Goal: Contribute content: Add original content to the website for others to see

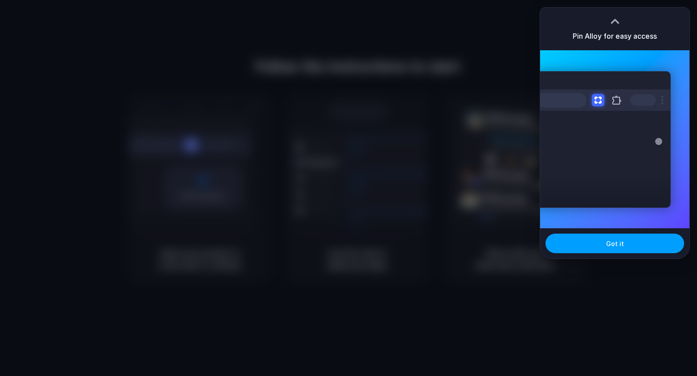
click at [602, 252] on button "Got it" at bounding box center [614, 244] width 139 height 20
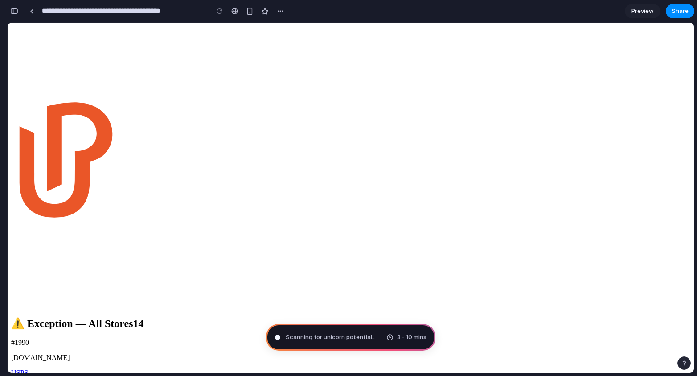
type input "**********"
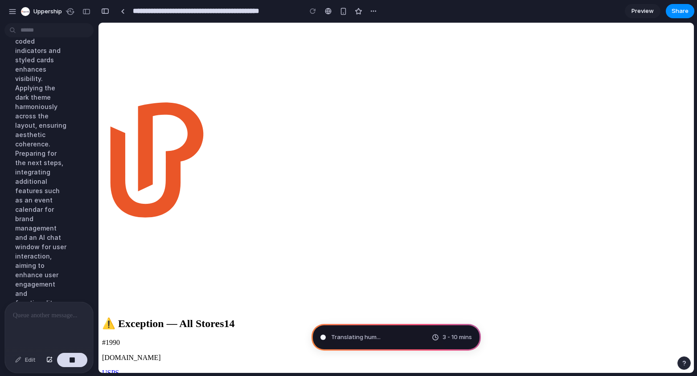
scroll to position [406, 0]
click at [52, 325] on div at bounding box center [49, 325] width 88 height 47
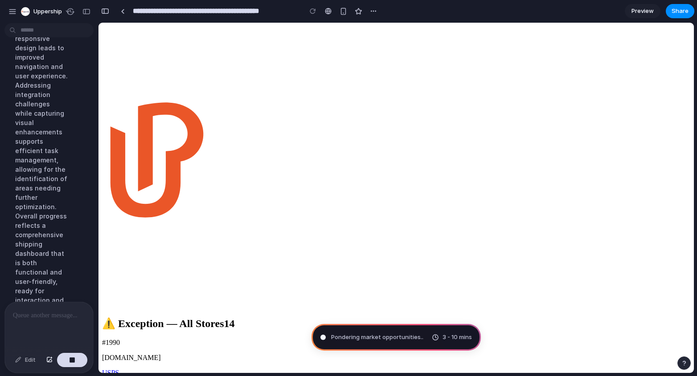
scroll to position [314, 0]
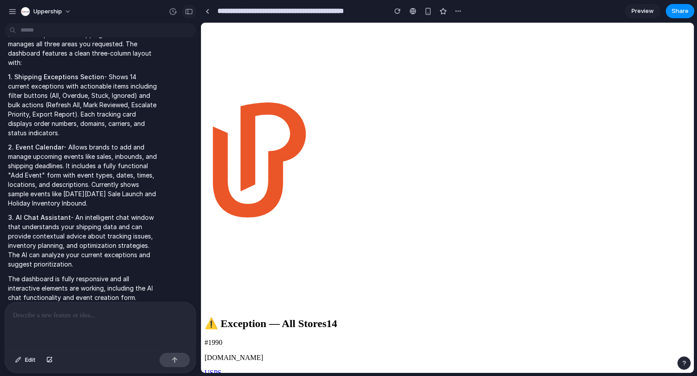
click at [186, 11] on div "button" at bounding box center [189, 11] width 8 height 6
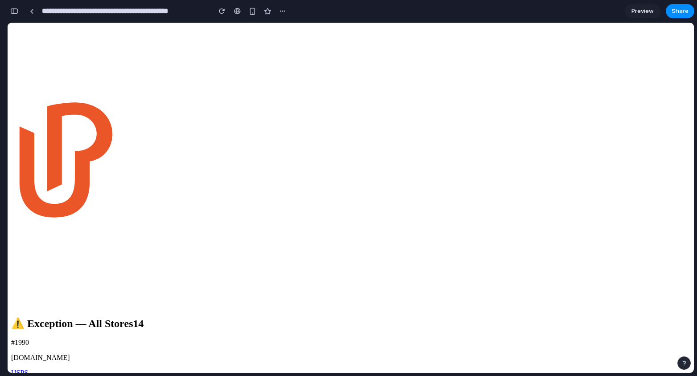
click at [648, 15] on span "Preview" at bounding box center [642, 11] width 22 height 9
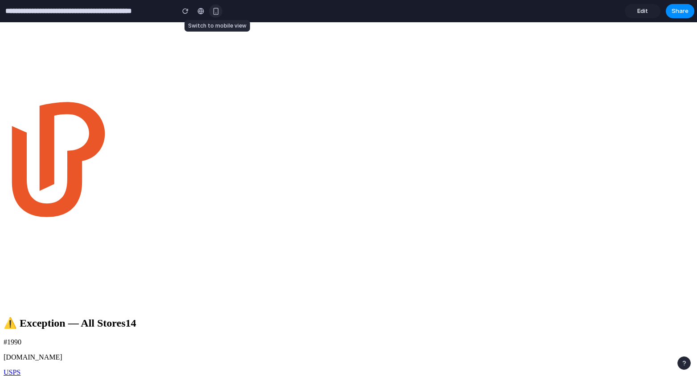
click at [215, 12] on div "button" at bounding box center [216, 12] width 8 height 8
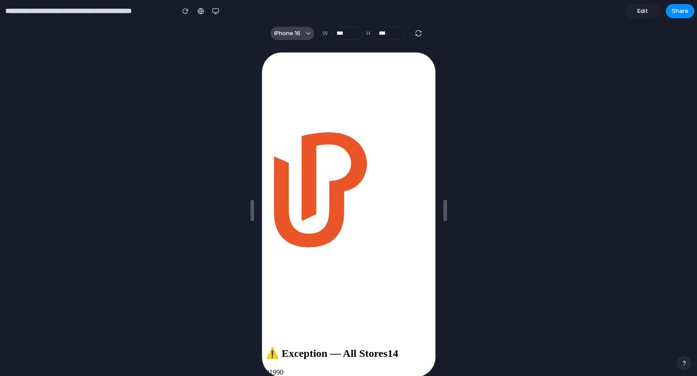
click at [306, 30] on button "iPhone 16" at bounding box center [292, 33] width 44 height 13
click at [215, 11] on div "Custom iPhone 16 iPhone 16 Pro iPhone 16 Pro Max iPhone 16 Plus iPhone SE iPad …" at bounding box center [348, 188] width 697 height 376
click at [214, 13] on div "button" at bounding box center [215, 11] width 7 height 7
